Goal: Communication & Community: Answer question/provide support

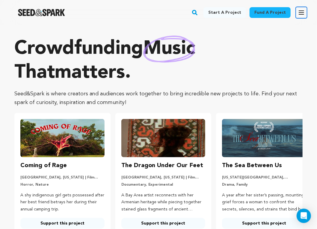
click at [302, 13] on icon "button" at bounding box center [301, 13] width 5 height 4
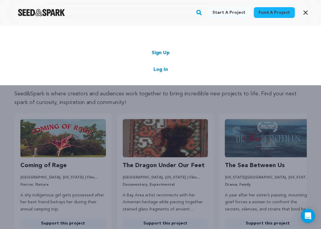
click at [159, 71] on link "Log In" at bounding box center [161, 69] width 14 height 7
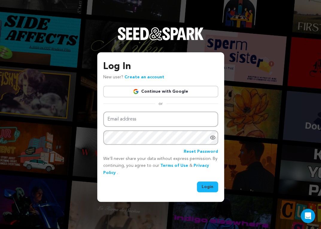
click at [154, 92] on link "Continue with Google" at bounding box center [160, 91] width 115 height 11
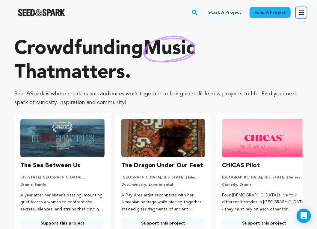
click at [300, 13] on icon "button" at bounding box center [301, 12] width 7 height 7
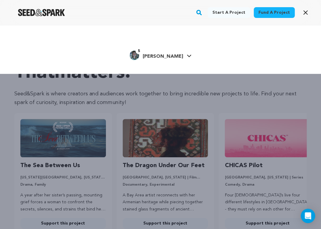
click at [164, 58] on span "[PERSON_NAME]" at bounding box center [163, 56] width 40 height 5
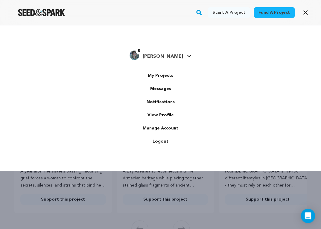
click at [167, 57] on span "[PERSON_NAME]" at bounding box center [163, 56] width 40 height 5
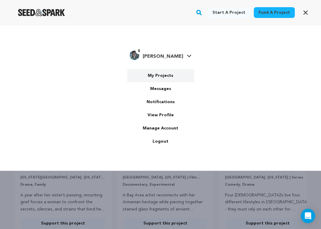
click at [164, 77] on link "My Projects" at bounding box center [160, 75] width 67 height 13
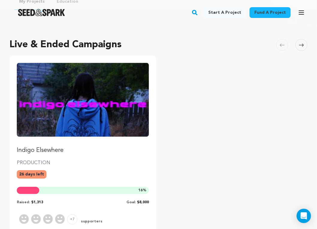
scroll to position [94, 0]
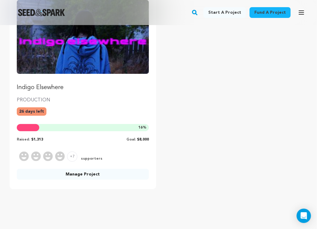
click at [58, 175] on link "Manage Project" at bounding box center [83, 174] width 132 height 11
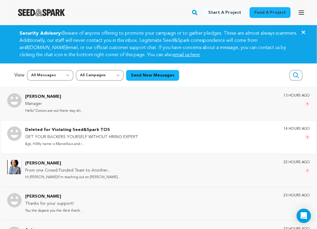
click at [144, 131] on div "Deleted for Violating Seed&Spark TOS GET YOUR BACKERS YOURSELF WITHOUT HIRING E…" at bounding box center [167, 137] width 285 height 21
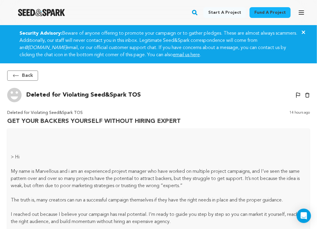
click at [22, 73] on button "Back" at bounding box center [22, 76] width 31 height 10
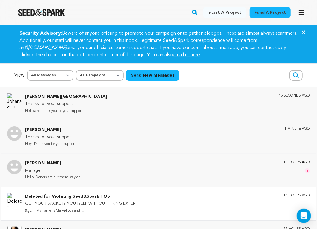
click at [44, 11] on img "Seed&Spark Homepage" at bounding box center [41, 12] width 47 height 7
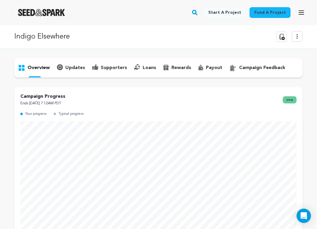
click at [108, 65] on p "supporters" at bounding box center [114, 67] width 26 height 7
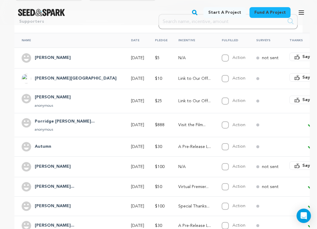
scroll to position [94, 0]
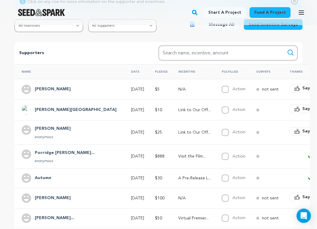
click at [289, 132] on button "Say Thanks" at bounding box center [310, 131] width 42 height 8
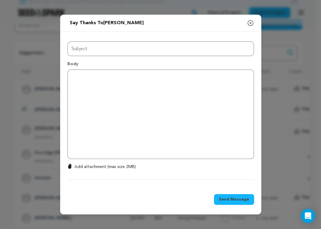
type input "Thanks for your support!"
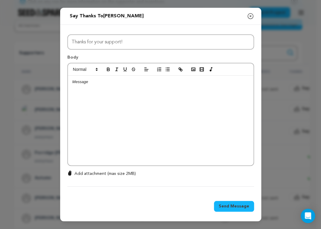
click at [110, 101] on div at bounding box center [161, 121] width 186 height 90
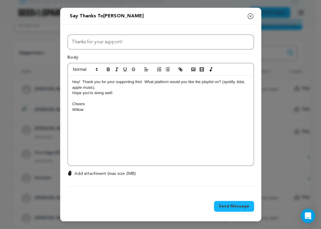
click at [225, 206] on span "Send Message" at bounding box center [234, 207] width 31 height 6
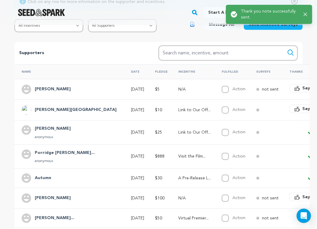
click at [302, 107] on span "Say Thanks" at bounding box center [314, 109] width 24 height 6
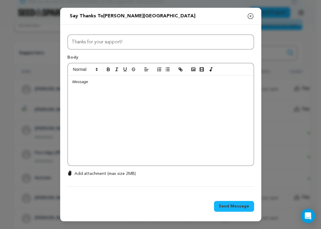
click at [149, 91] on div at bounding box center [161, 121] width 186 height 90
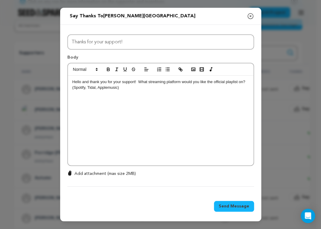
click at [176, 89] on p "Hello and thank you for your support! What streaming platform would you like th…" at bounding box center [160, 84] width 177 height 11
click at [225, 205] on span "Send Message" at bounding box center [234, 207] width 31 height 6
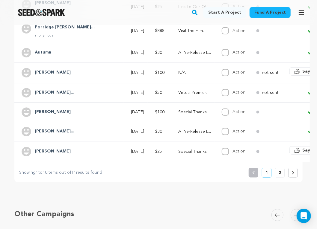
scroll to position [220, 0]
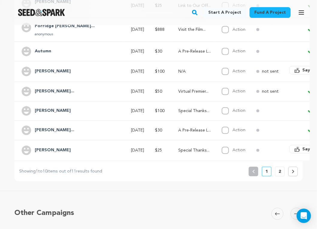
click at [282, 175] on button "2" at bounding box center [280, 172] width 10 height 10
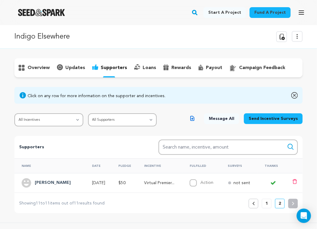
scroll to position [0, 0]
click at [267, 204] on p "1" at bounding box center [266, 204] width 2 height 6
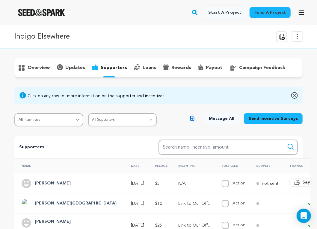
click at [40, 67] on p "overview" at bounding box center [39, 67] width 22 height 7
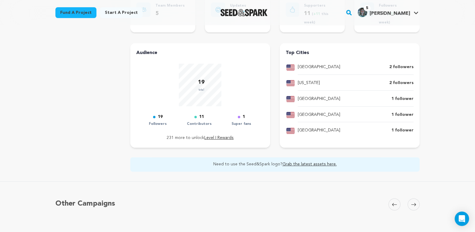
scroll to position [157, 0]
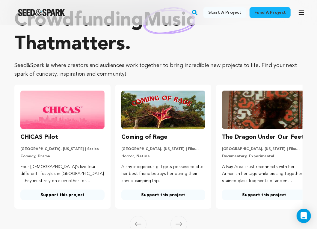
scroll to position [63, 0]
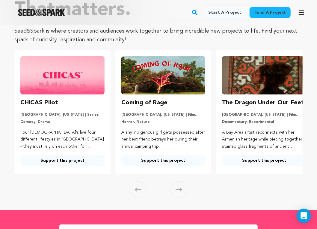
click at [179, 193] on span at bounding box center [178, 190] width 17 height 17
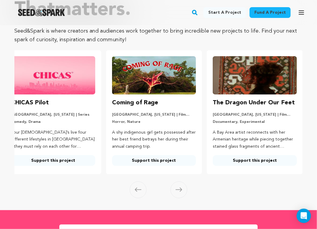
scroll to position [0, 10]
click at [179, 192] on icon at bounding box center [179, 190] width 7 height 4
click at [140, 191] on icon at bounding box center [138, 190] width 7 height 4
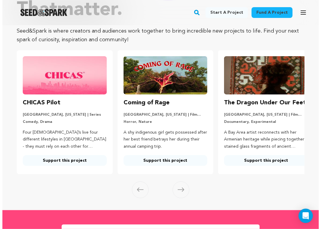
scroll to position [0, 0]
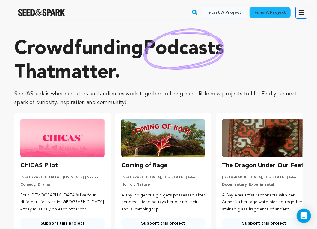
click at [304, 12] on icon "button" at bounding box center [301, 12] width 7 height 7
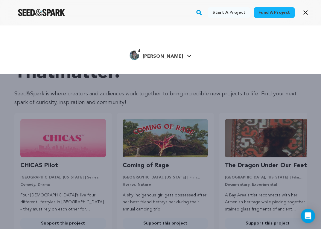
click at [139, 57] on img "Willow S.'s Profile" at bounding box center [135, 56] width 10 height 10
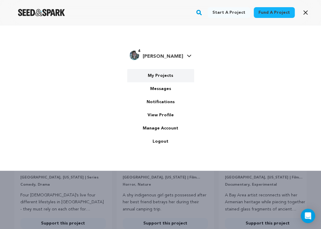
click at [163, 78] on link "My Projects" at bounding box center [160, 75] width 67 height 13
